Goal: Information Seeking & Learning: Check status

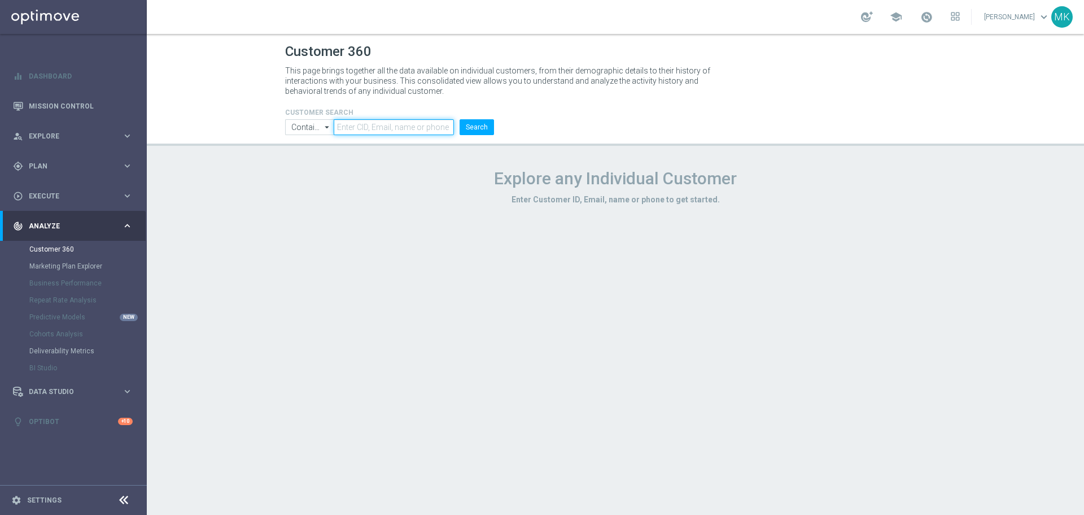
click at [392, 128] on input "text" at bounding box center [394, 127] width 120 height 16
paste input "2400321"
type input "2400321"
click at [491, 121] on button "Search" at bounding box center [477, 127] width 34 height 16
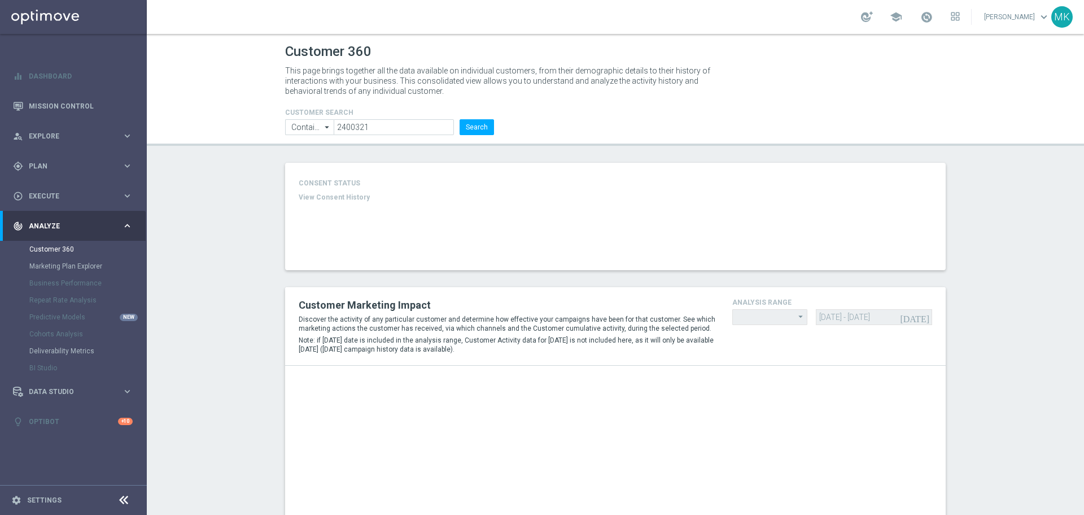
type input "Last 30 days"
type input "Deposit Amount"
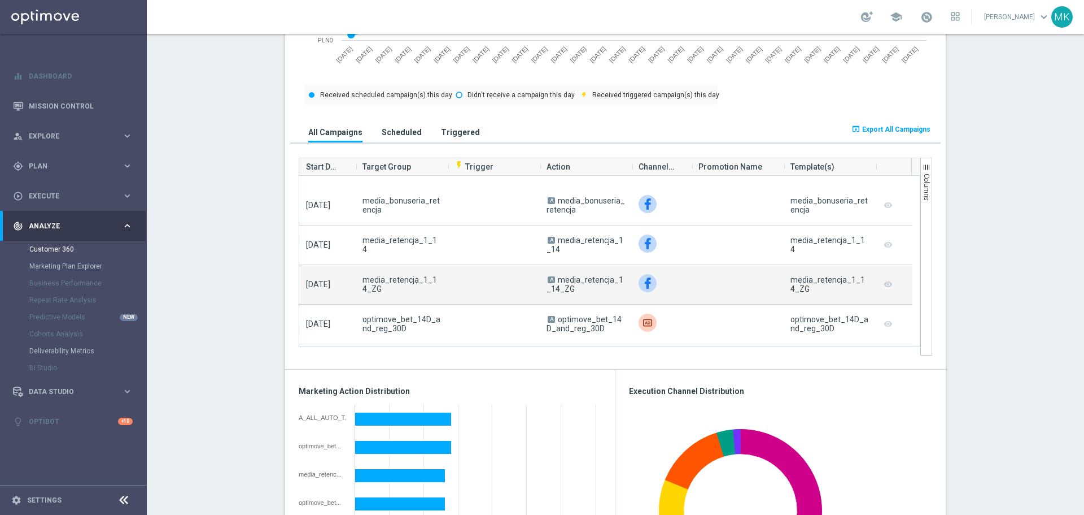
scroll to position [904, 0]
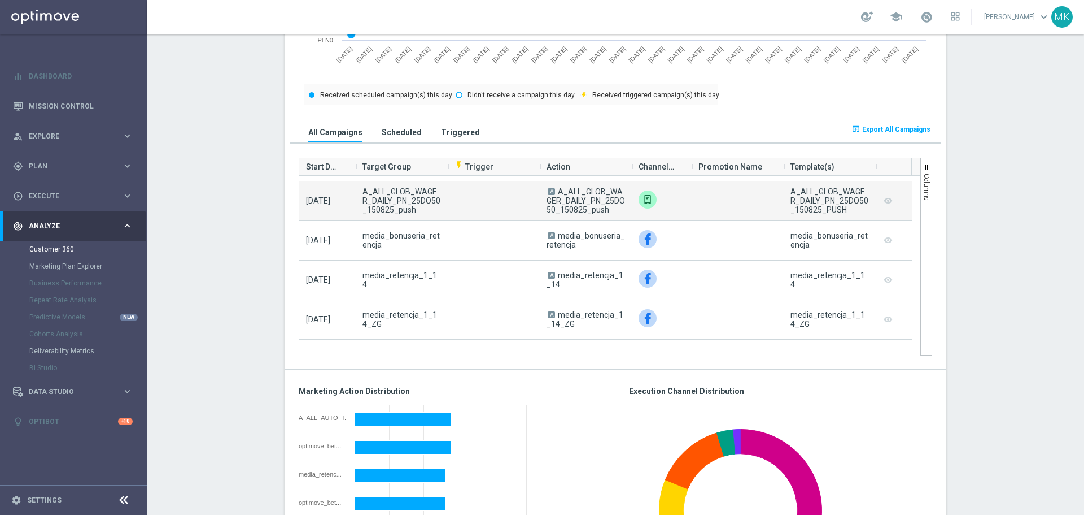
click at [602, 213] on span "A A_ALL_GLOB_WAGER_DAILY_PN_25DO50_150825_push" at bounding box center [586, 200] width 79 height 27
drag, startPoint x: 591, startPoint y: 212, endPoint x: 556, endPoint y: 193, distance: 39.9
click at [556, 193] on span "A A_ALL_GLOB_WAGER_DAILY_PN_25DO50_150825_push" at bounding box center [586, 200] width 79 height 27
copy span "A_ALL_GLOB_WAGER_DAILY_PN_25DO50_150825_push"
